Goal: Information Seeking & Learning: Find specific page/section

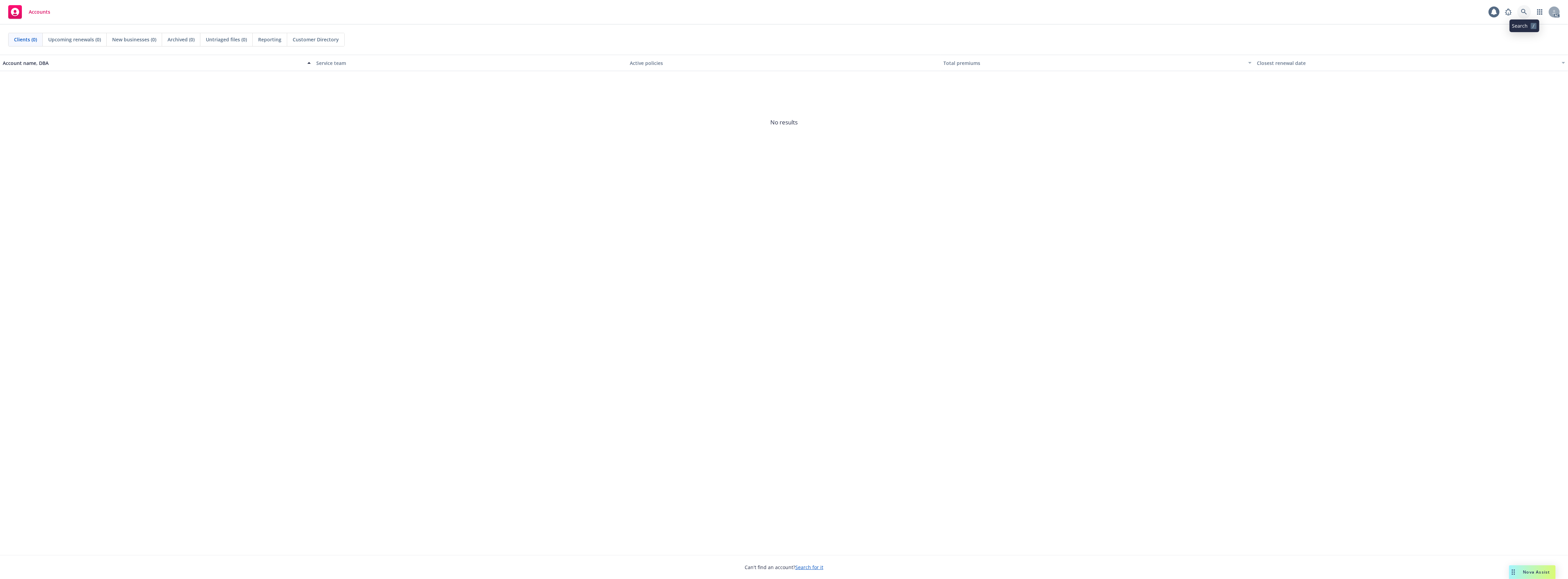
click at [1524, 5] on link at bounding box center [1524, 12] width 13 height 13
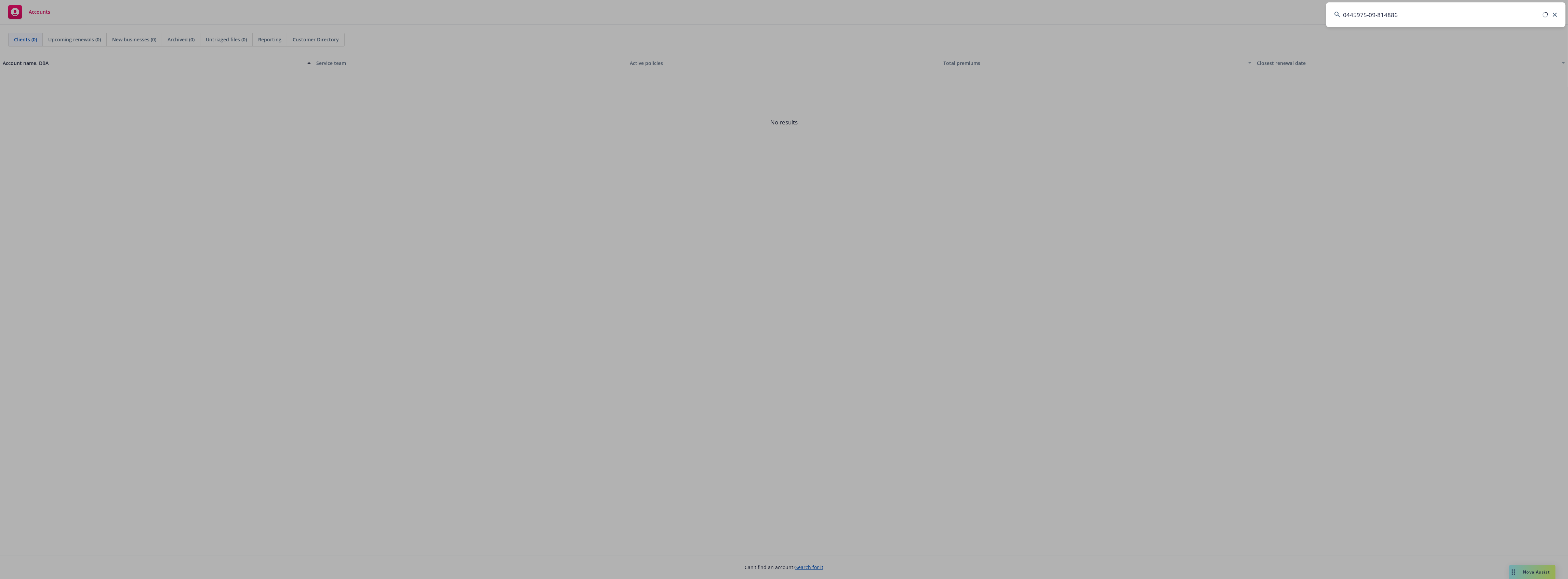
type input "0445975-09-814886"
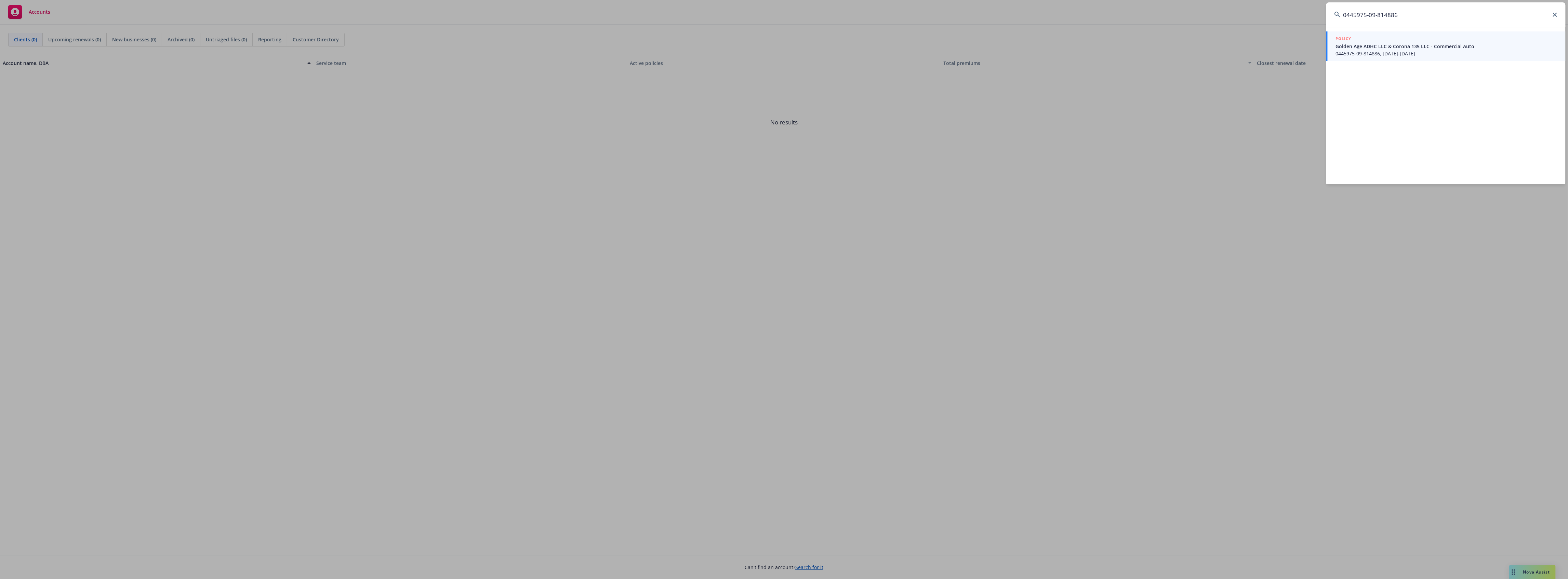
click at [1445, 45] on span "Golden Age ADHC LLC & Corona 135 LLC - Commercial Auto" at bounding box center [1447, 46] width 222 height 7
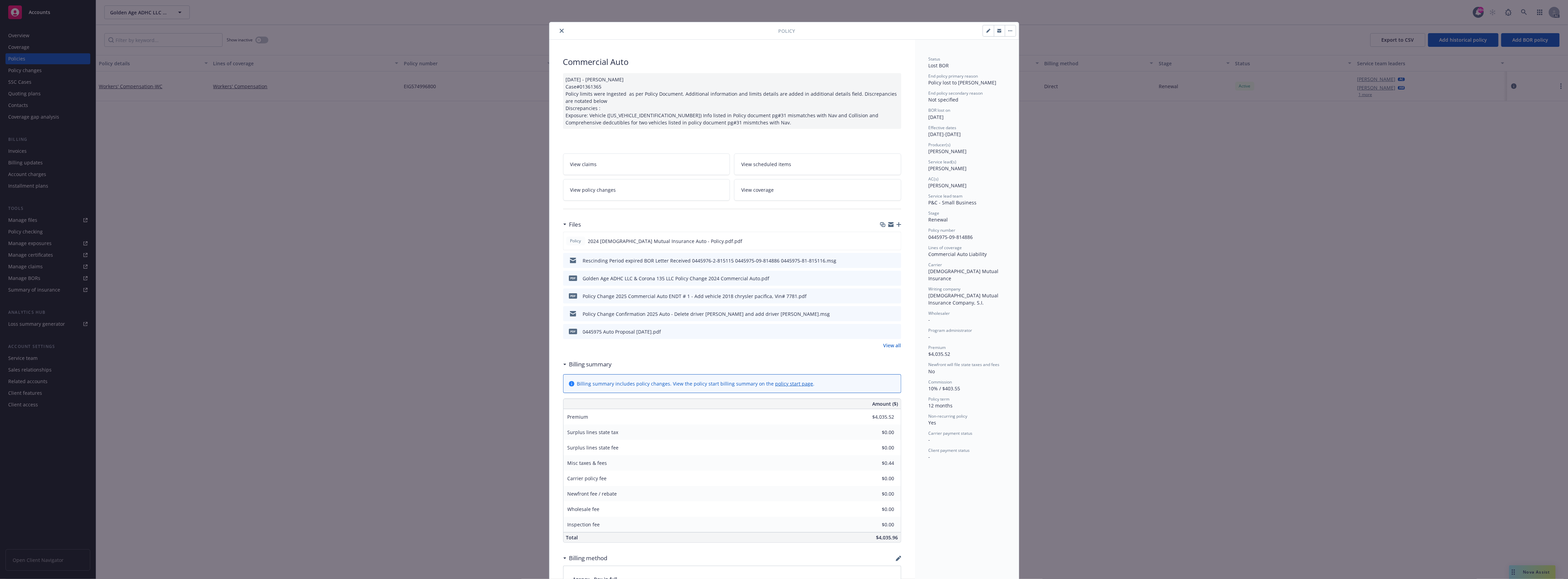
click at [892, 349] on link "View all" at bounding box center [892, 345] width 18 height 7
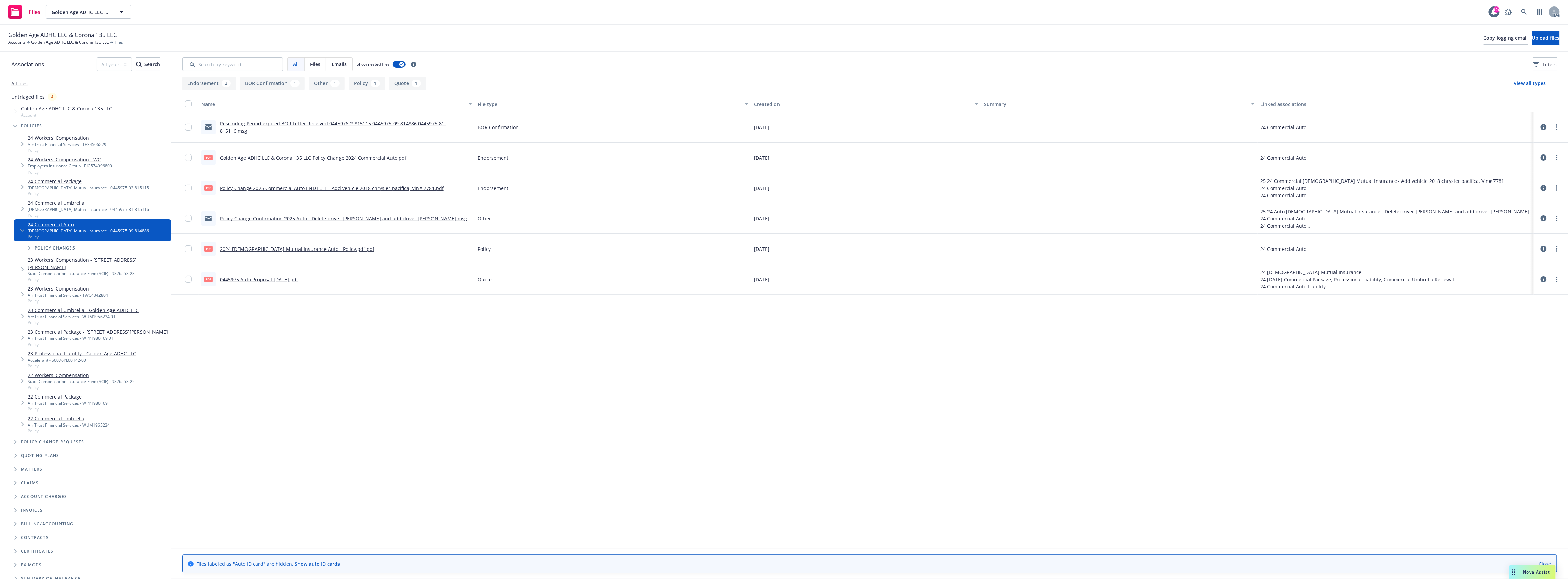
click at [354, 156] on link "Golden Age ADHC LLC & Corona 135 LLC Policy Change 2024 Commercial Auto.pdf" at bounding box center [313, 158] width 187 height 7
click at [337, 190] on link "Policy Change 2025 Commercial Auto ENDT # 1 - Add vehicle 2018 chrysler pacific…" at bounding box center [332, 188] width 224 height 7
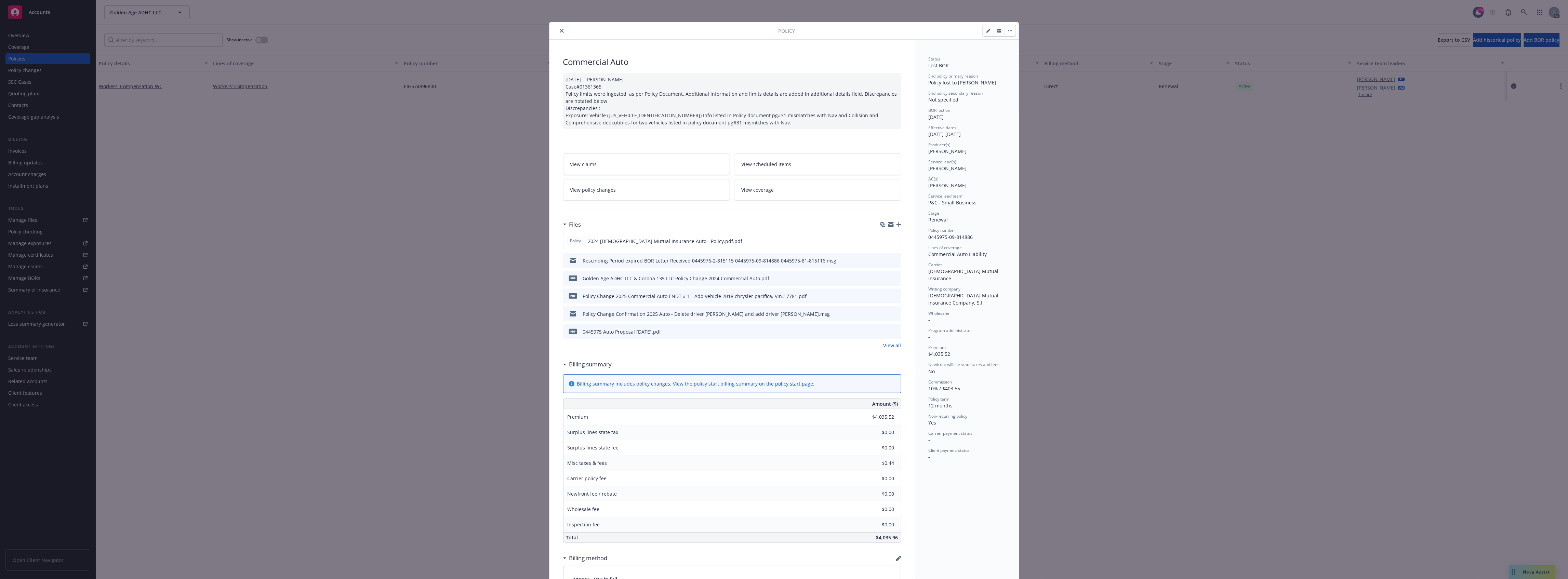
drag, startPoint x: 564, startPoint y: 32, endPoint x: 552, endPoint y: 33, distance: 12.0
click at [563, 32] on div at bounding box center [665, 30] width 226 height 8
click at [552, 33] on div at bounding box center [665, 30] width 226 height 8
click at [560, 33] on icon "close" at bounding box center [562, 30] width 4 height 4
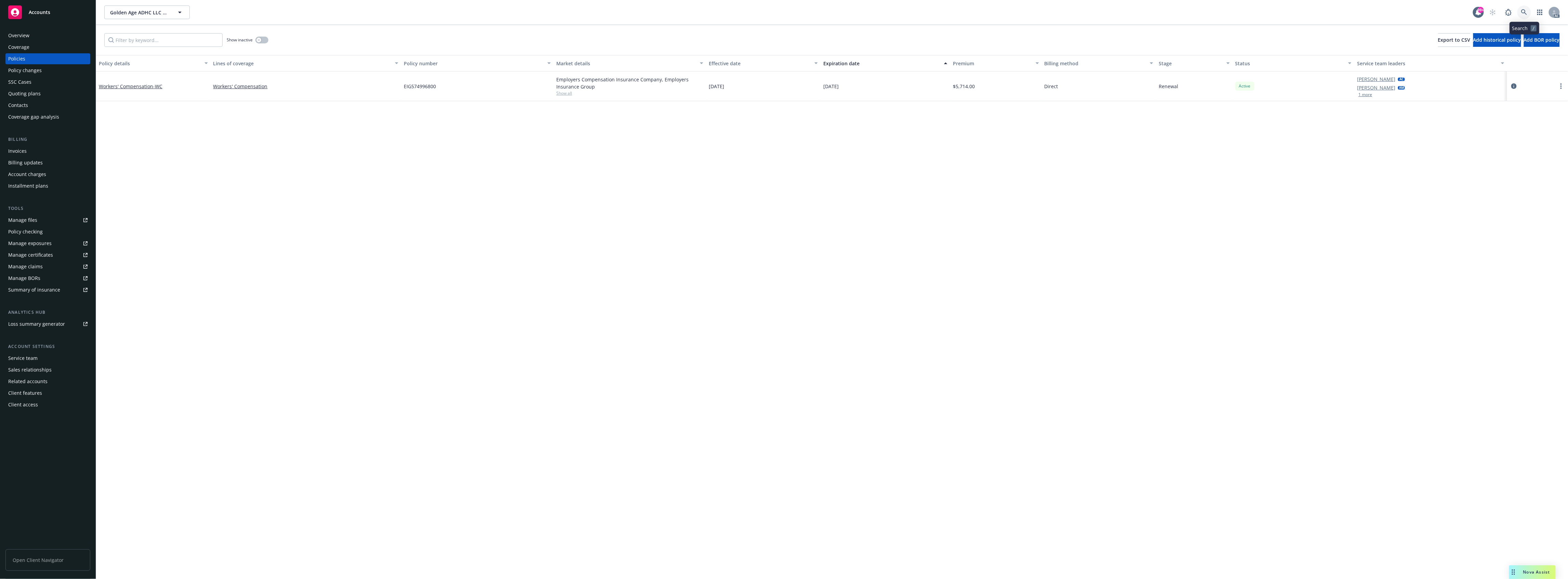
click at [1525, 12] on icon at bounding box center [1524, 12] width 6 height 6
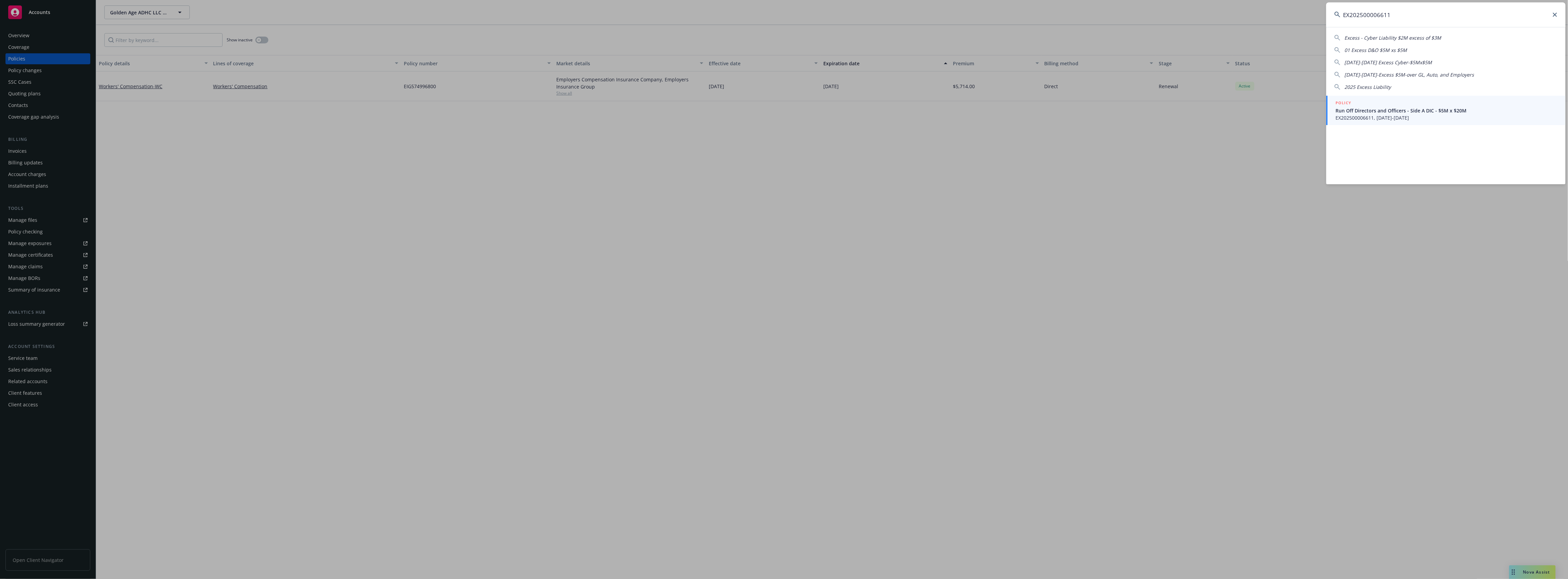
type input "EX202500006611"
click at [1396, 108] on span "Run Off Directors and Officers - Side A DIC - $5M x $20M" at bounding box center [1447, 111] width 222 height 7
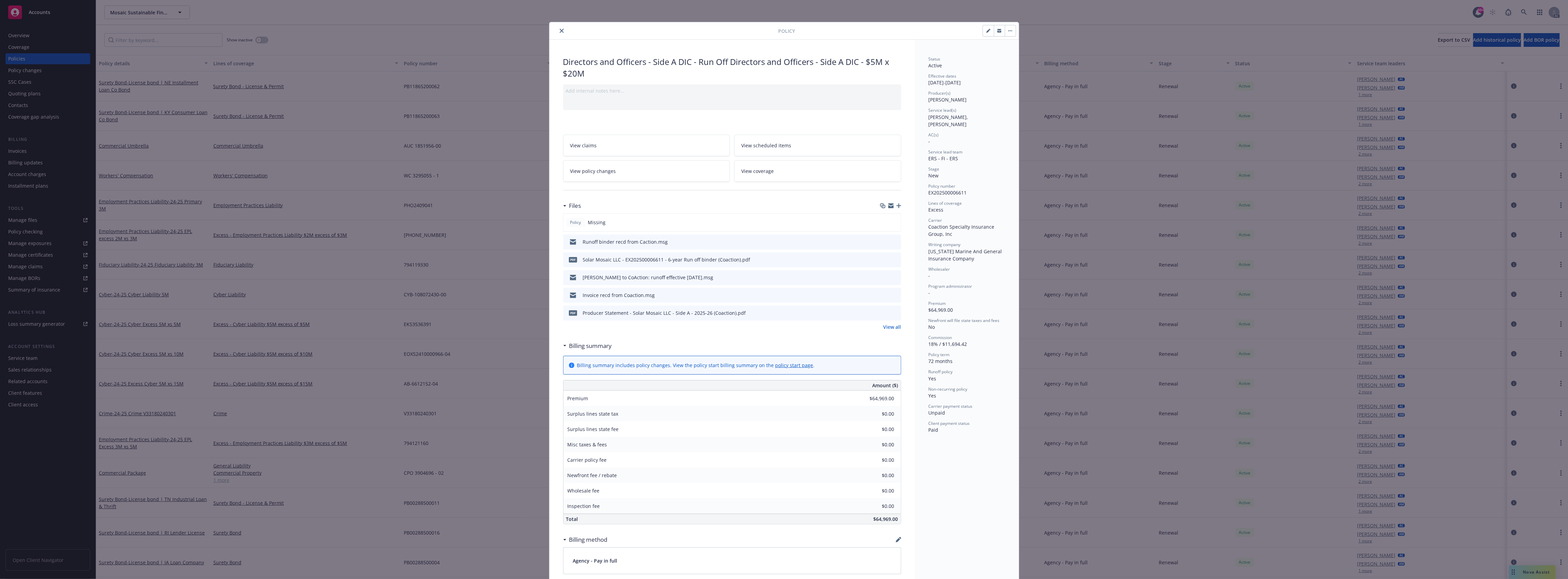
click at [894, 328] on link "View all" at bounding box center [892, 327] width 18 height 7
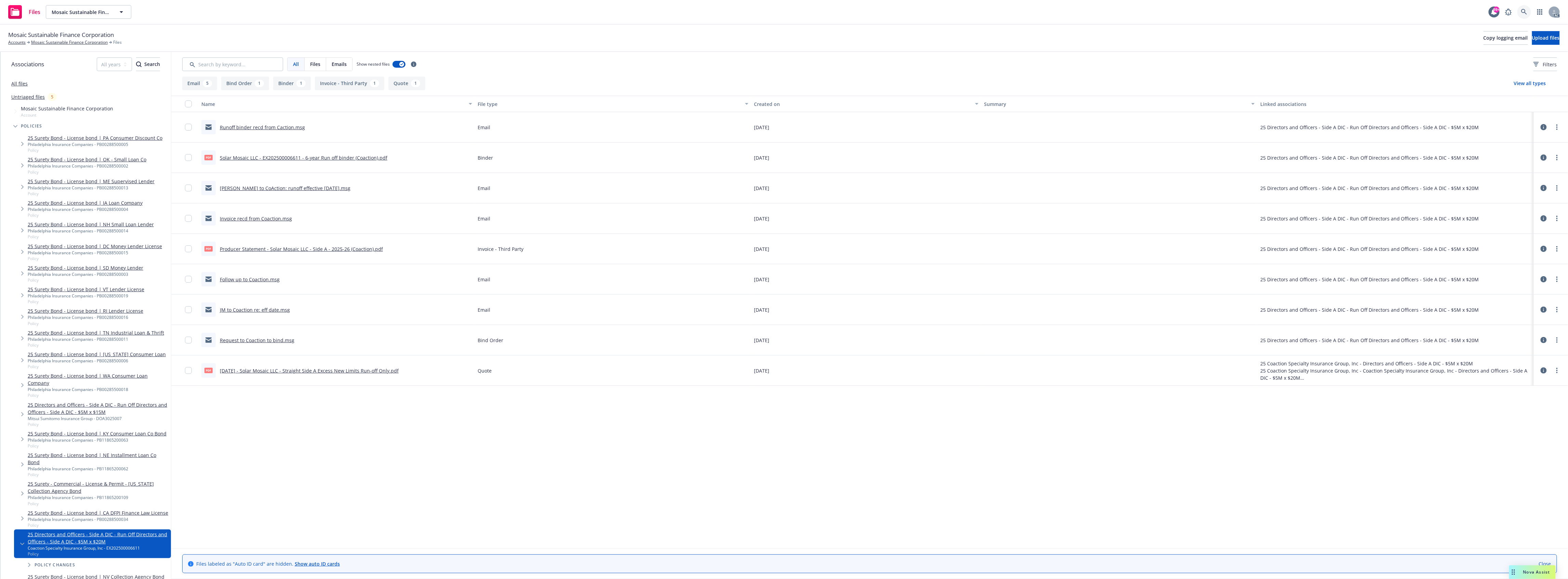
click at [1521, 9] on icon at bounding box center [1524, 12] width 6 height 6
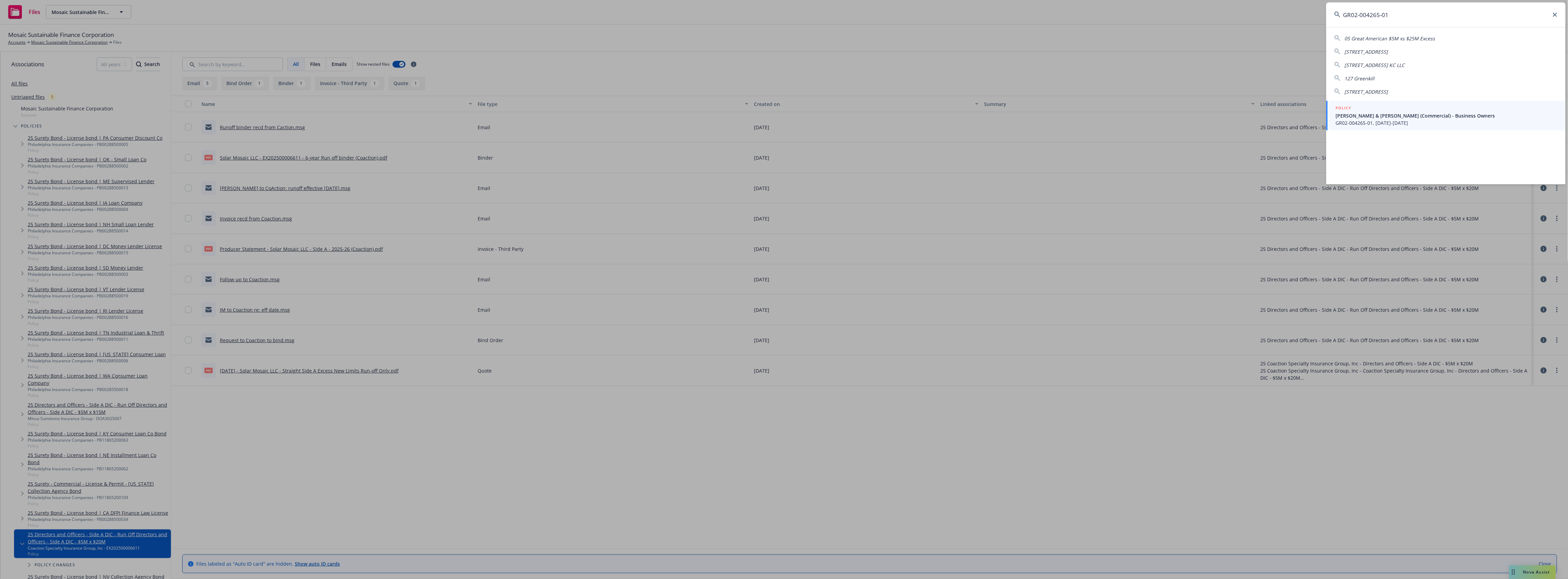
type input "GR02-004265-01"
click at [1405, 106] on div "POLICY" at bounding box center [1447, 108] width 222 height 7
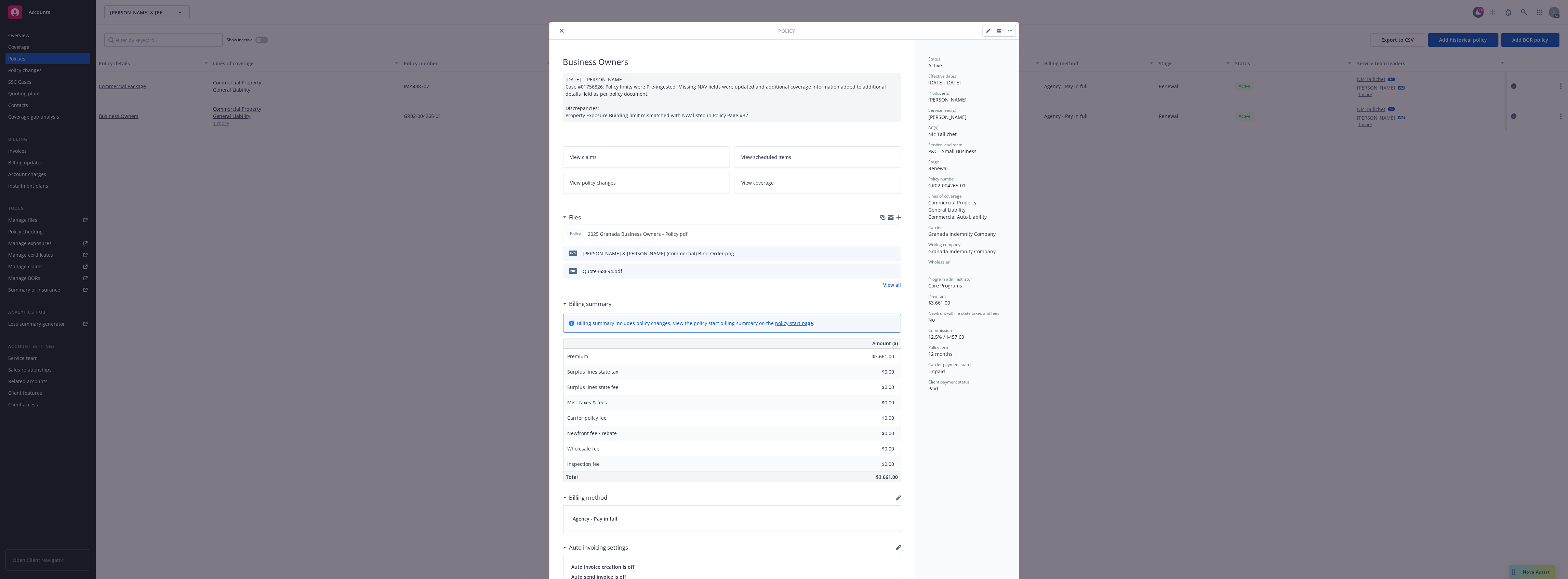
click at [558, 33] on button "close" at bounding box center [561, 30] width 8 height 8
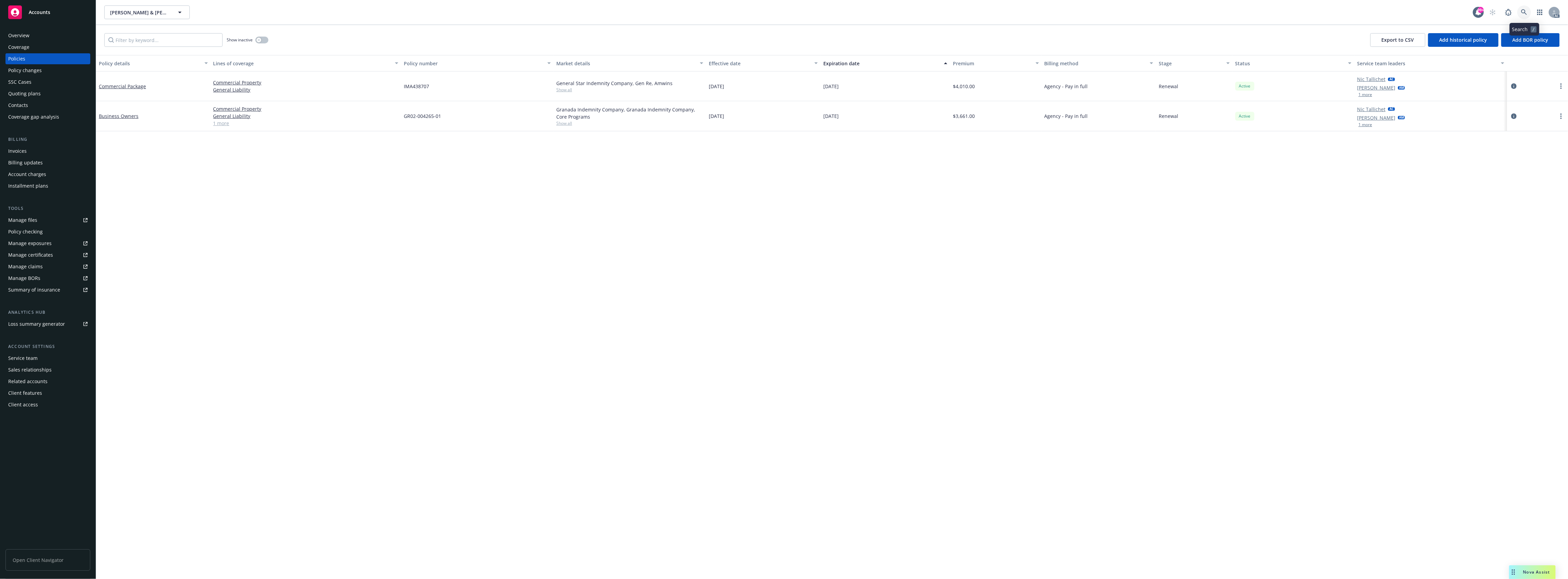
click at [1525, 13] on icon at bounding box center [1524, 12] width 6 height 6
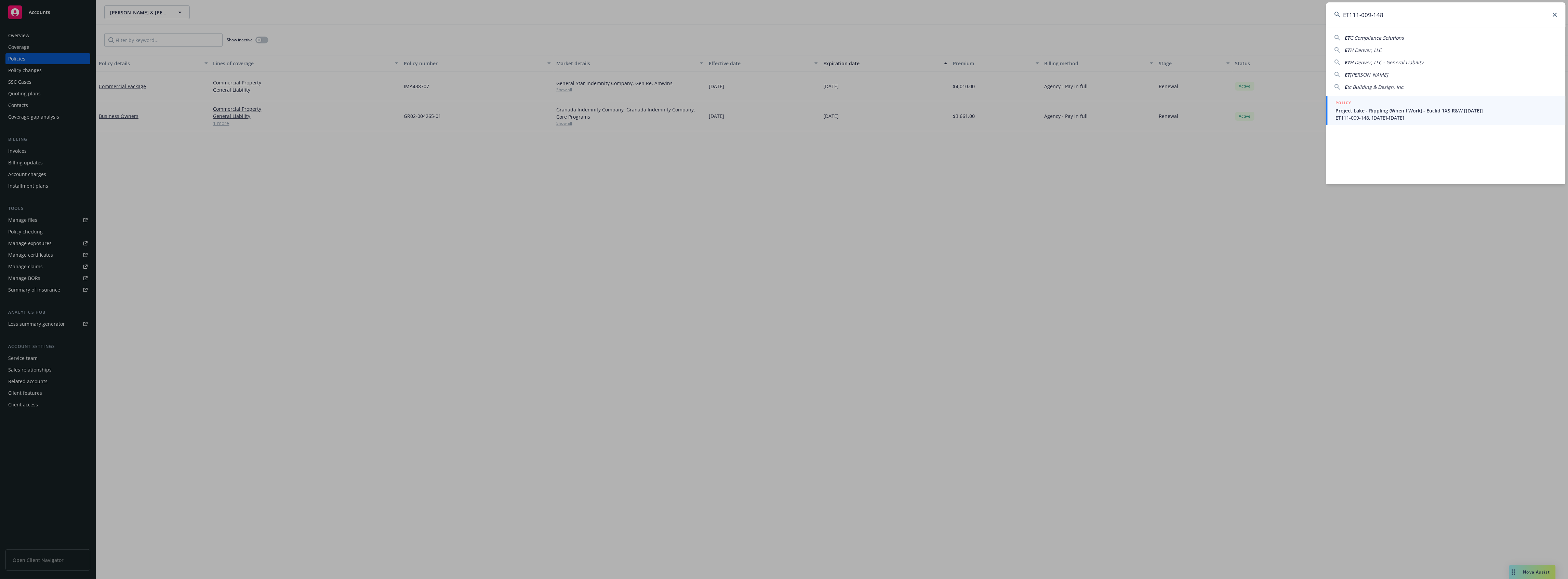
type input "ET111-009-148"
click at [1406, 105] on div "POLICY" at bounding box center [1447, 103] width 222 height 7
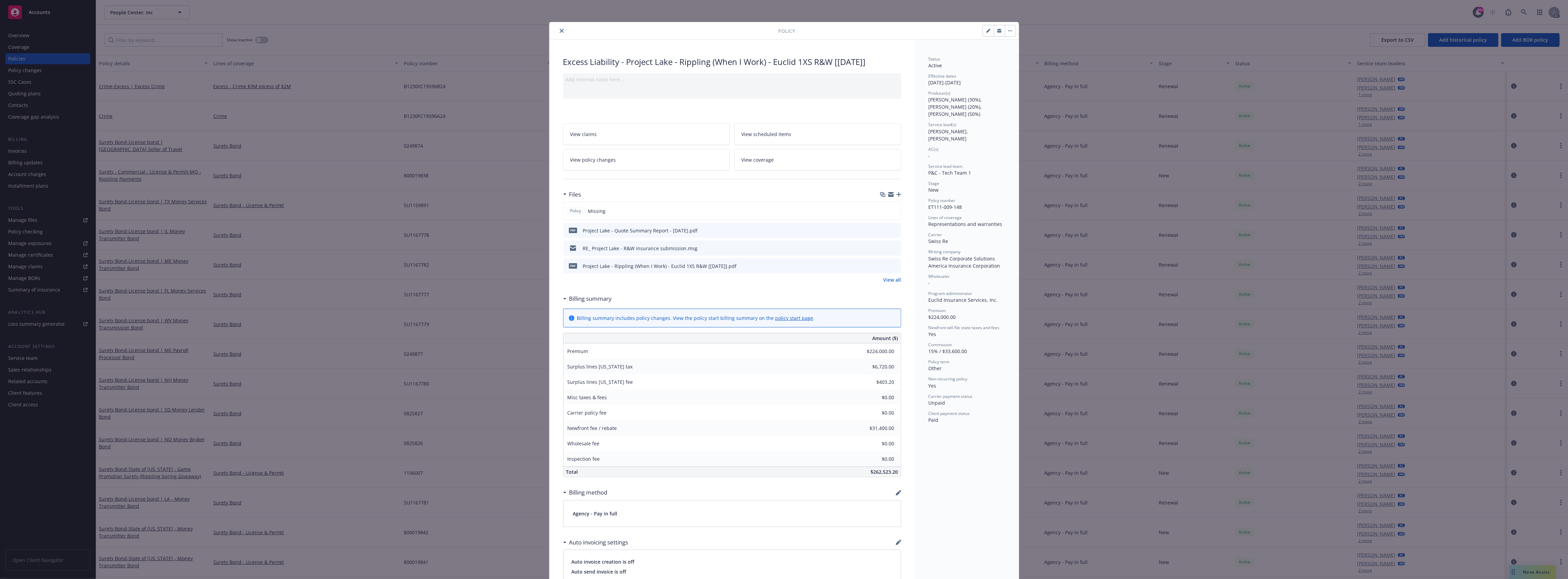
click at [889, 283] on link "View all" at bounding box center [892, 280] width 18 height 7
click at [560, 29] on icon "close" at bounding box center [562, 30] width 4 height 4
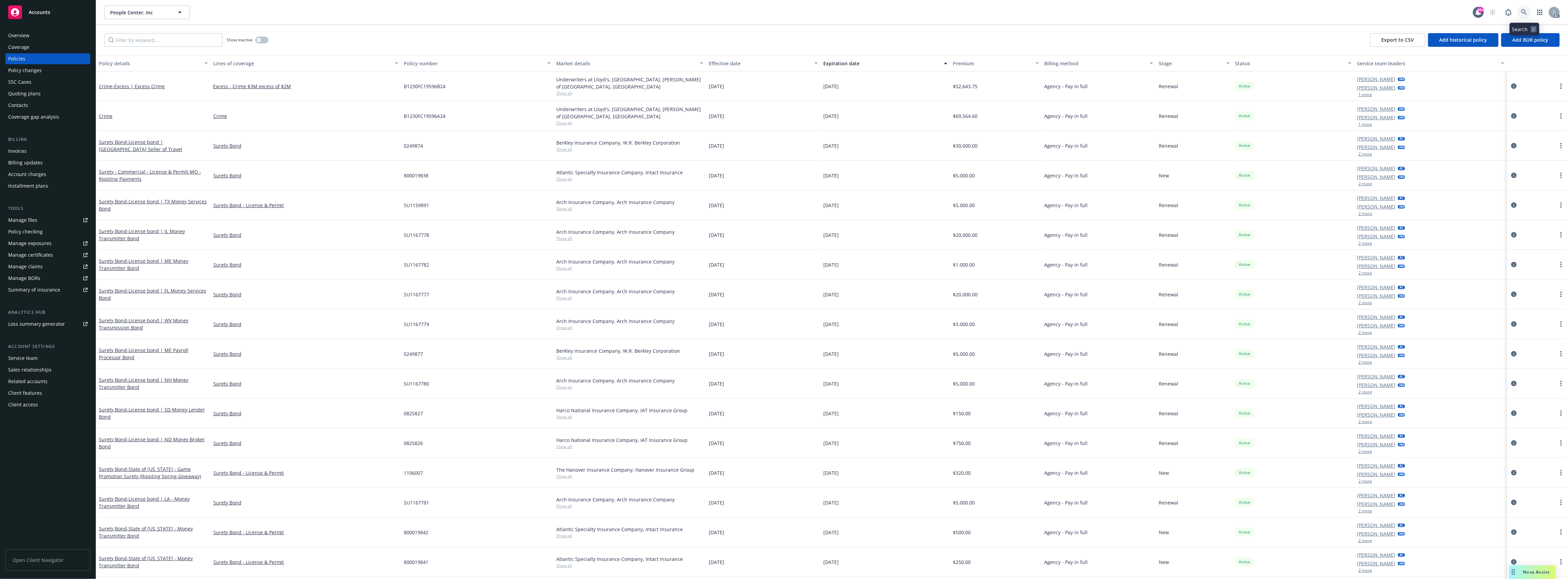
click at [1527, 10] on icon at bounding box center [1524, 12] width 6 height 6
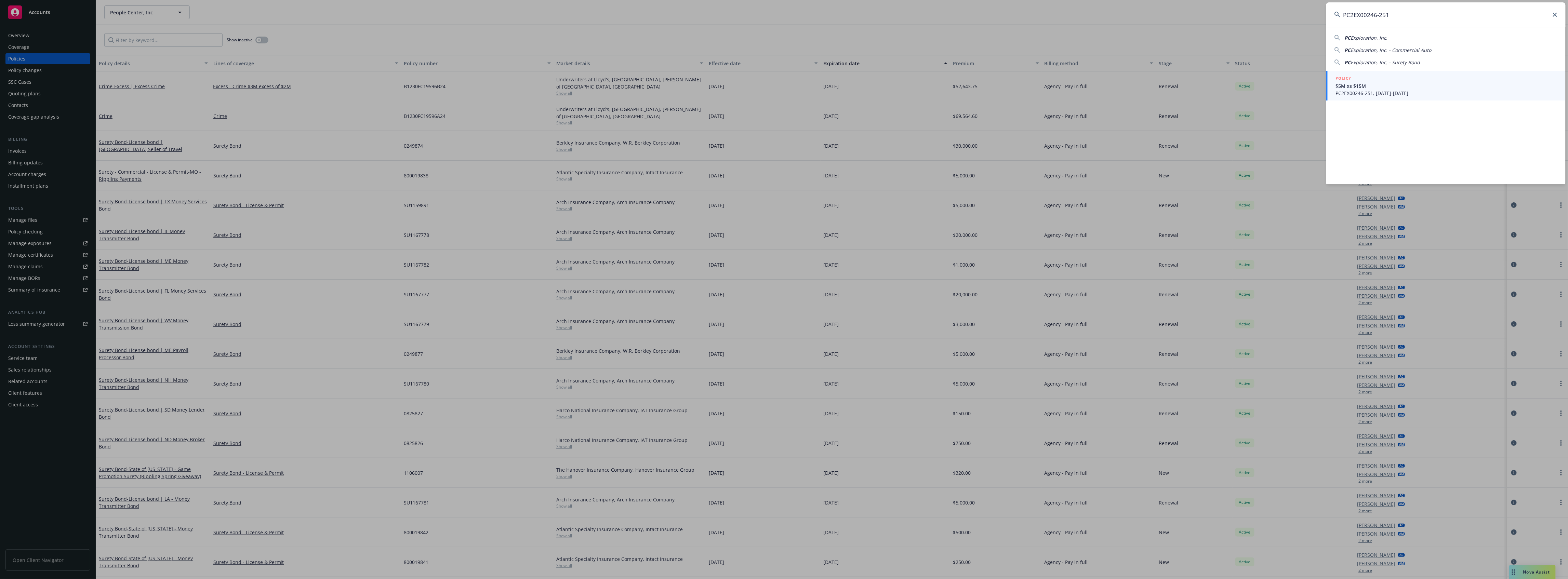
type input "PC2EX00246-251"
click at [1408, 94] on span "PC2EX00246-251, [DATE]-[DATE]" at bounding box center [1447, 93] width 222 height 7
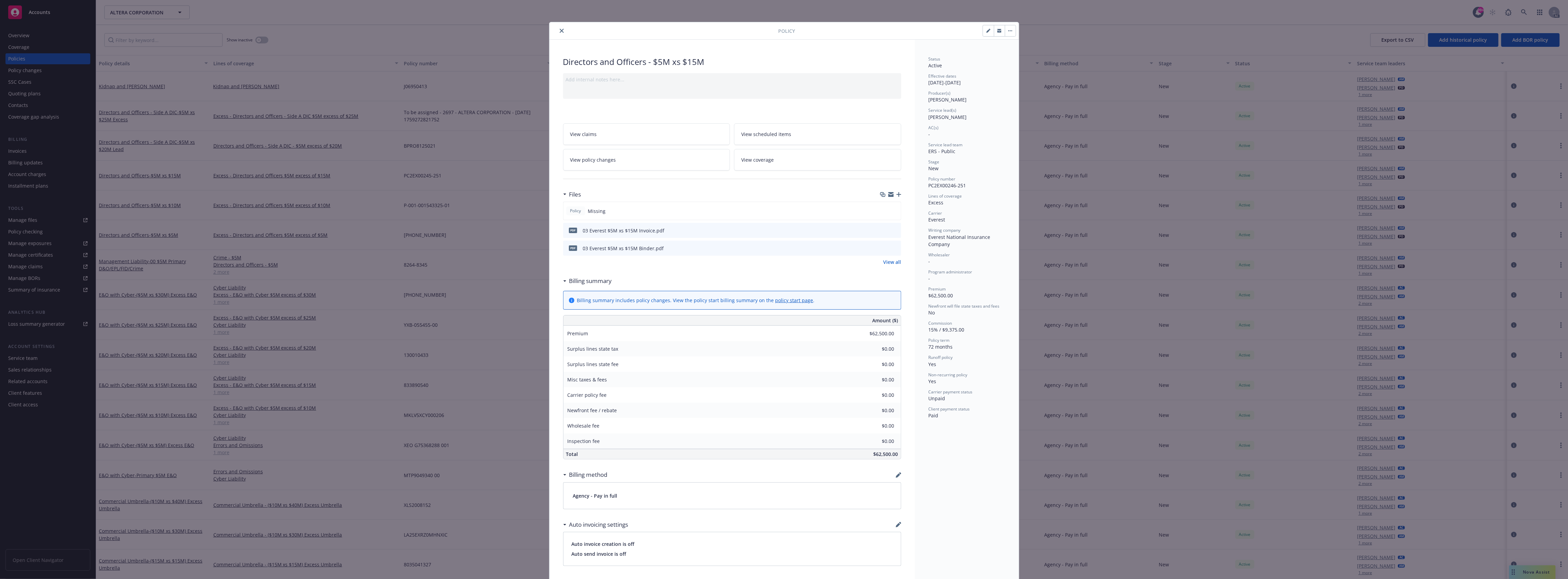
click at [892, 229] on icon "preview file" at bounding box center [895, 230] width 6 height 5
click at [559, 33] on button "close" at bounding box center [561, 30] width 8 height 8
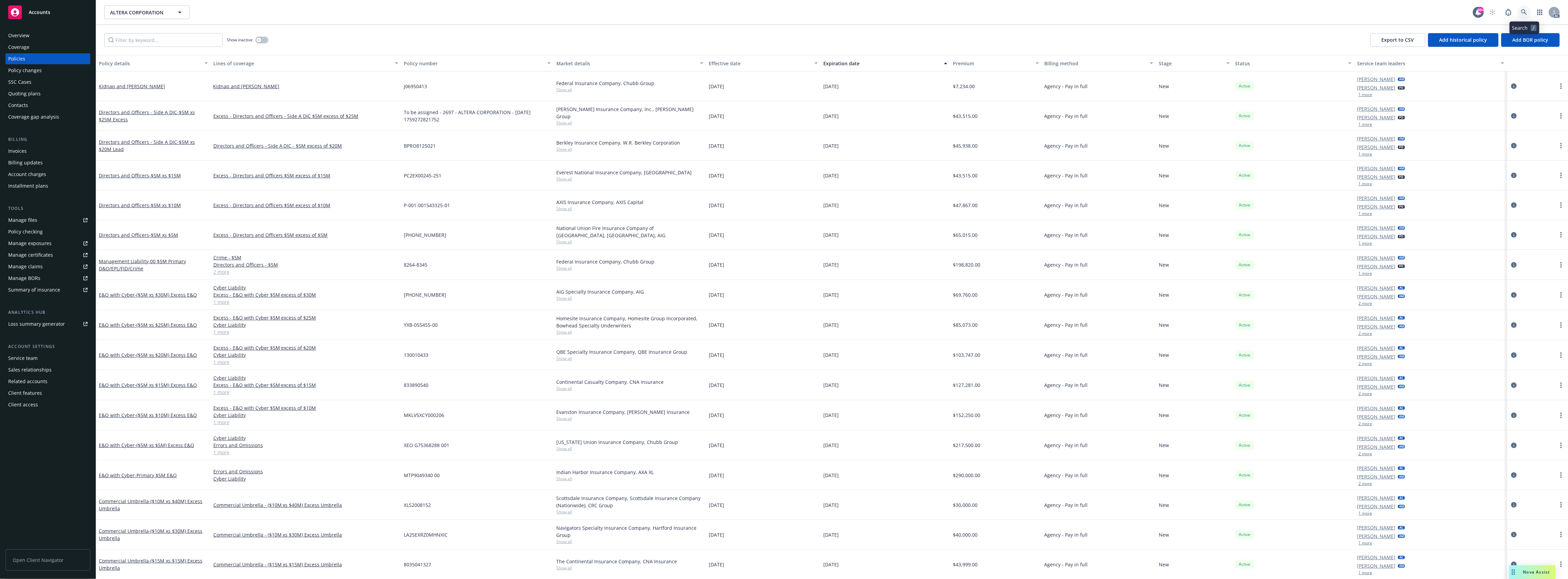
click at [1522, 15] on icon at bounding box center [1524, 12] width 6 height 6
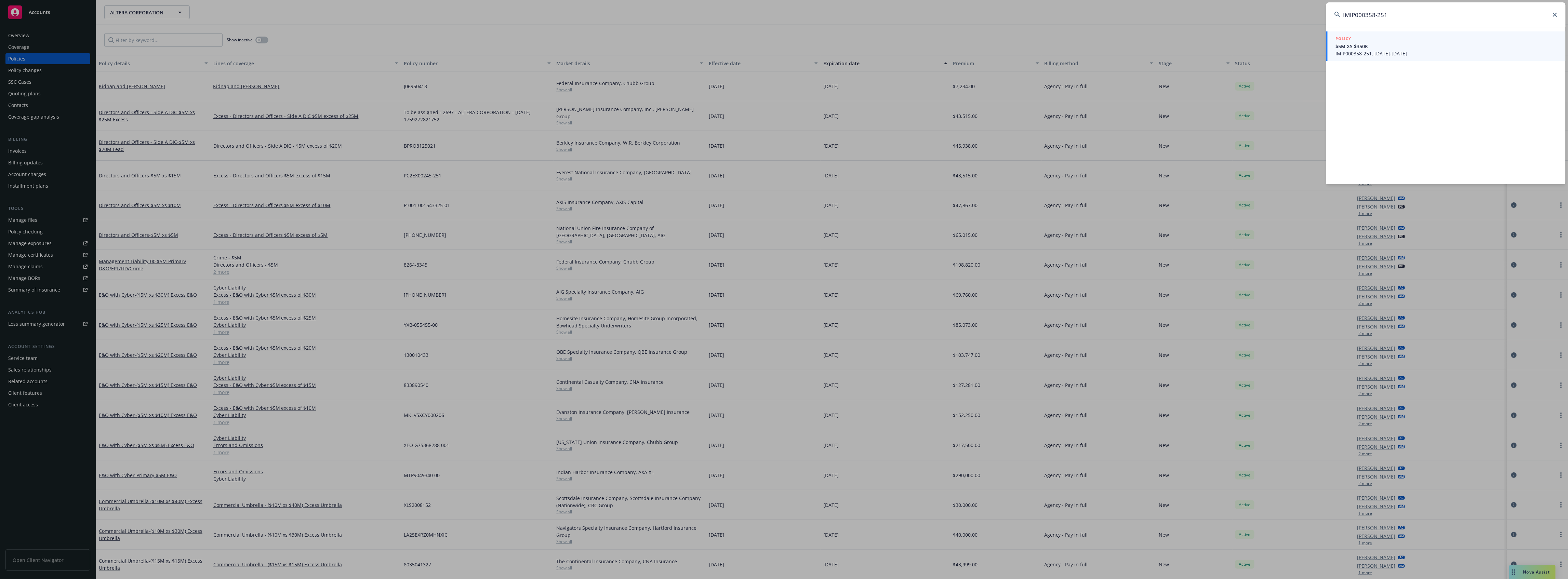
type input "IMIP000358-251"
click at [1426, 50] on span "IMIP000358-251, [DATE]-[DATE]" at bounding box center [1447, 54] width 222 height 7
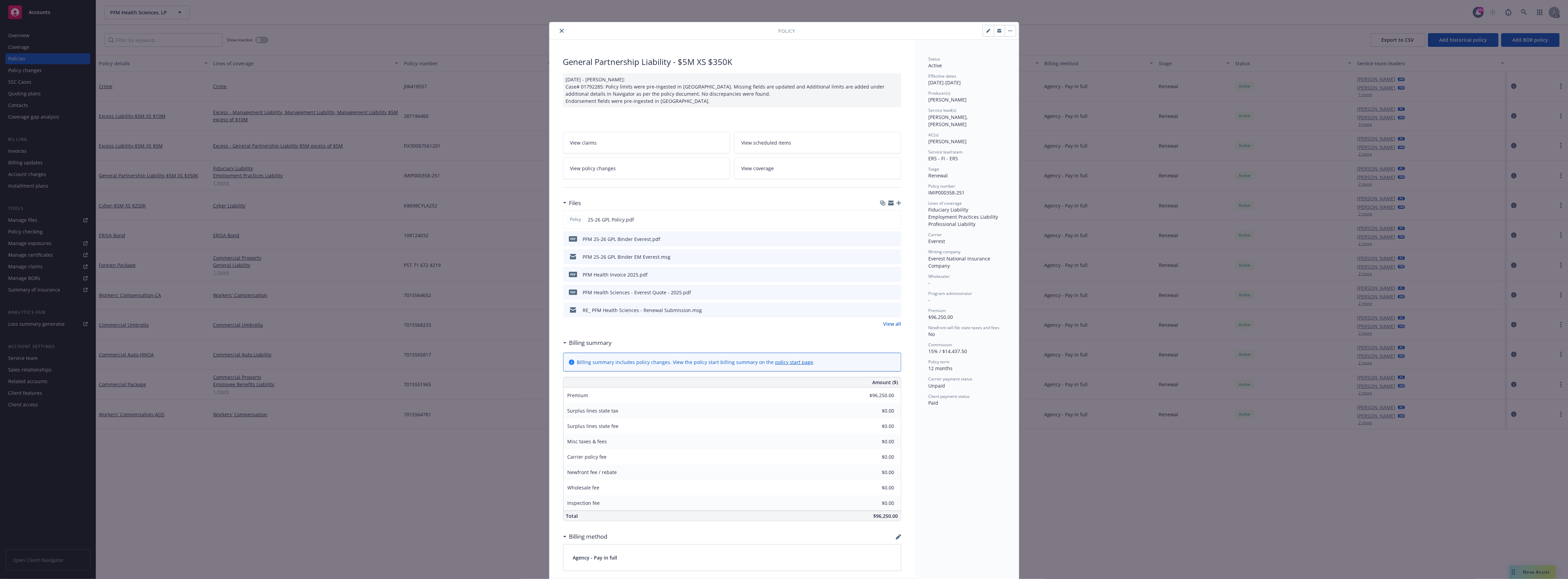
click at [892, 274] on icon "preview file" at bounding box center [895, 274] width 6 height 5
click at [559, 33] on button "close" at bounding box center [561, 30] width 8 height 8
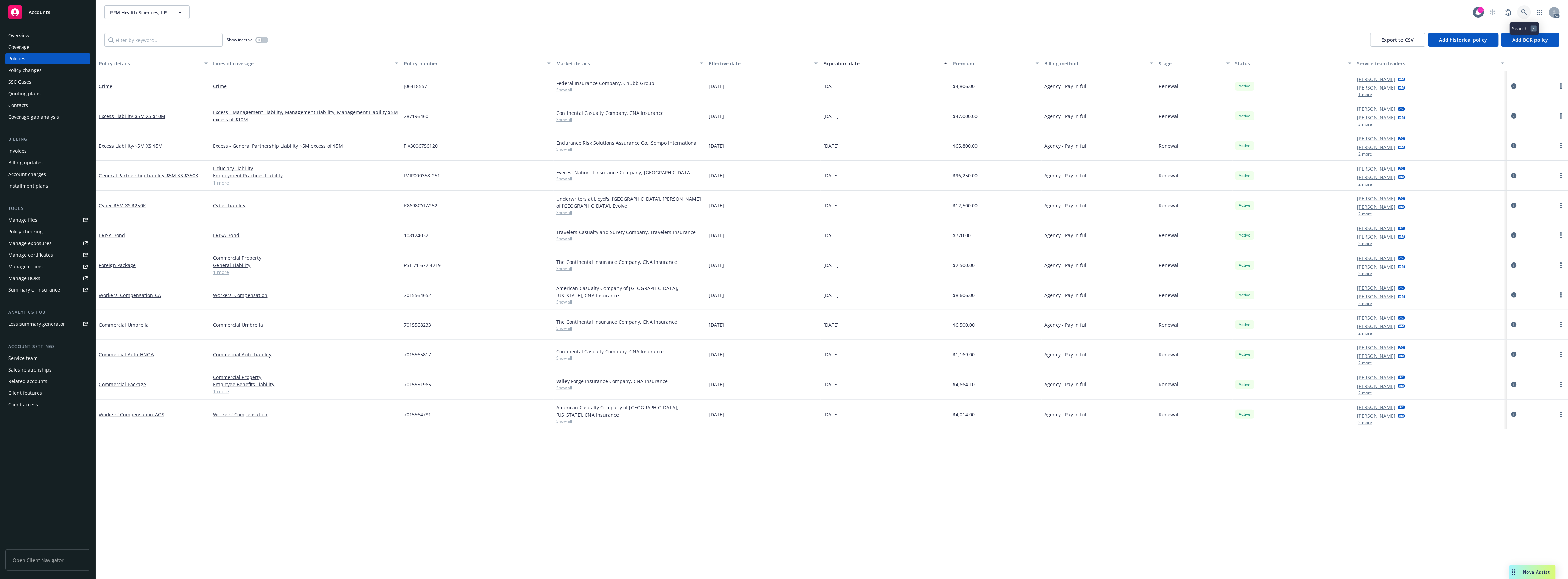
click at [1525, 13] on icon at bounding box center [1524, 12] width 6 height 6
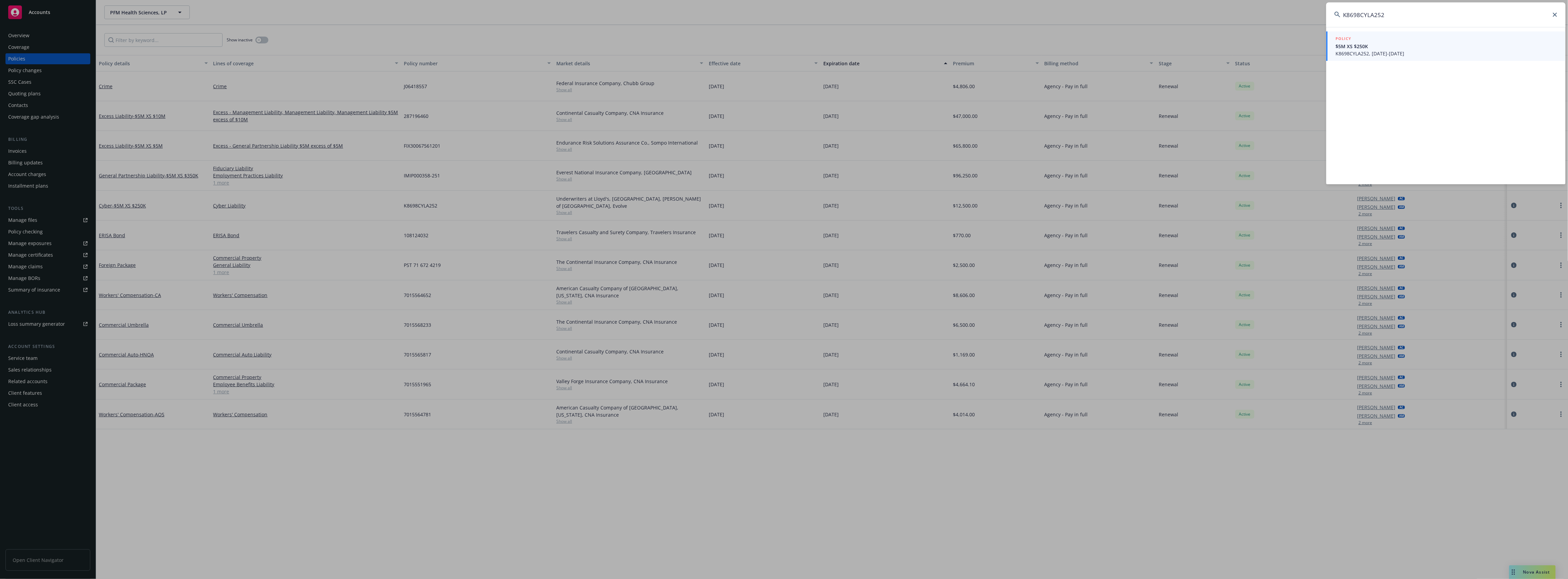
type input "K8698CYLA252"
click at [1404, 54] on span "K8698CYLA252, [DATE]-[DATE]" at bounding box center [1447, 54] width 222 height 7
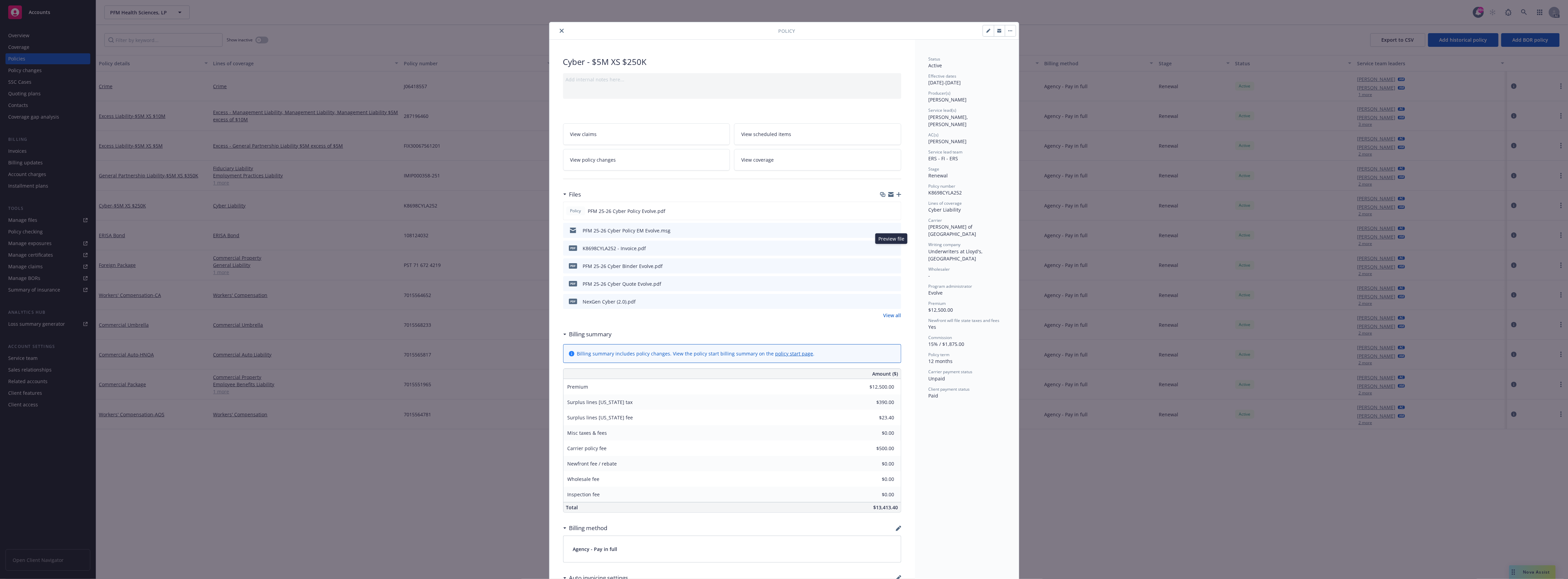
click at [892, 249] on icon "preview file" at bounding box center [895, 248] width 6 height 5
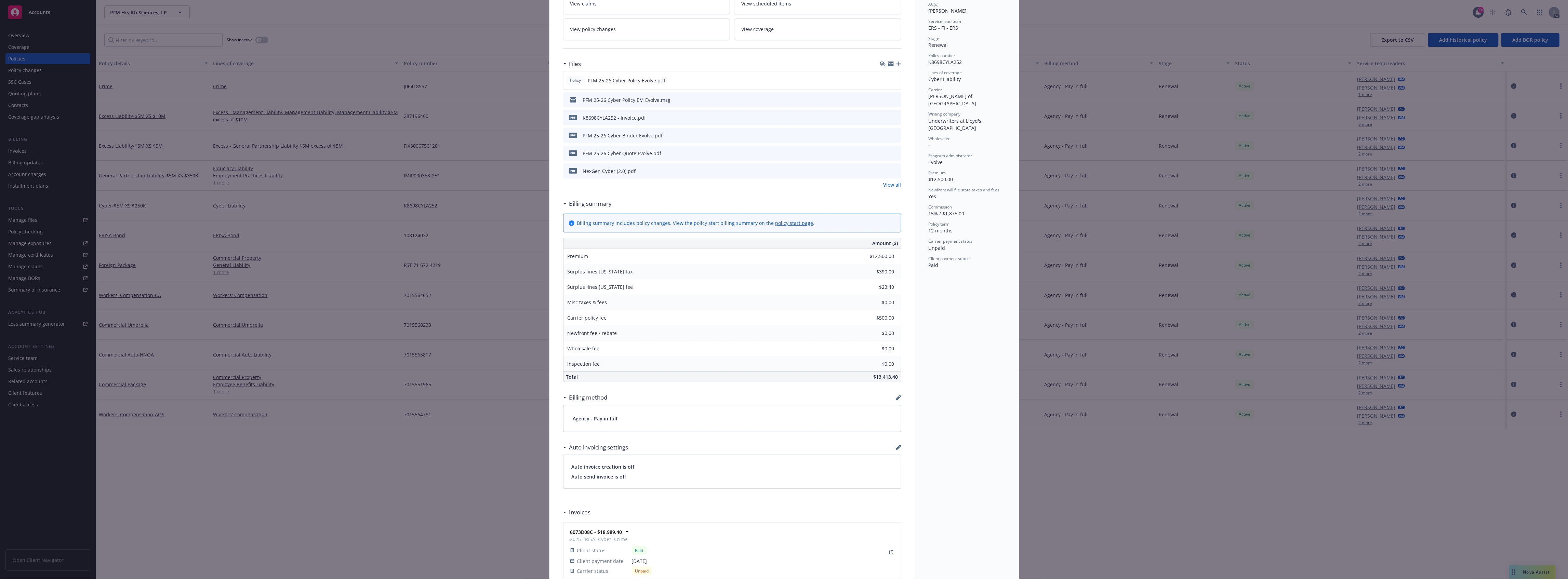
scroll to position [137, 0]
